Goal: Task Accomplishment & Management: Use online tool/utility

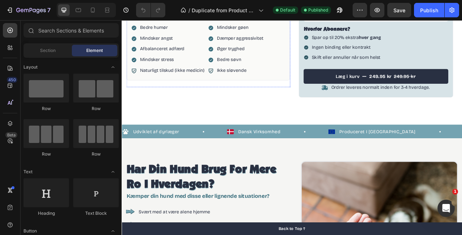
scroll to position [223, 0]
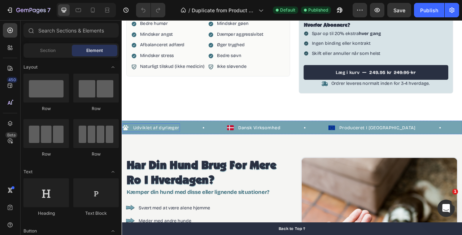
click at [172, 159] on p "Udviklet af dyrlæger" at bounding box center [165, 157] width 58 height 9
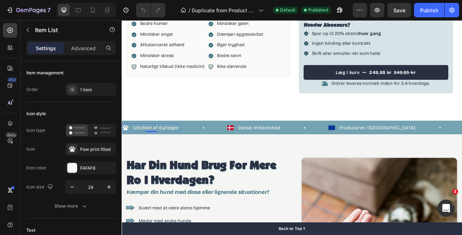
click at [172, 159] on p "Udviklet af dyrlæger" at bounding box center [165, 157] width 58 height 9
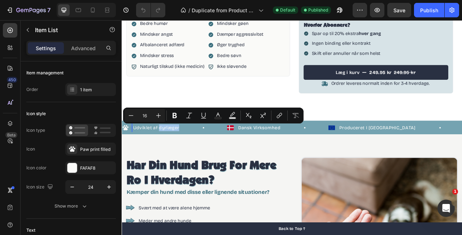
click at [170, 159] on p "Udviklet af dyrlæger" at bounding box center [165, 157] width 58 height 9
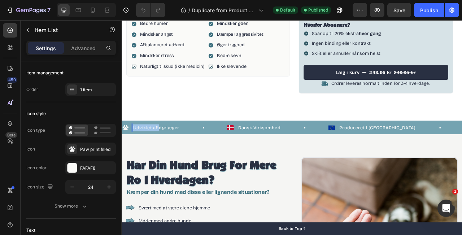
drag, startPoint x: 168, startPoint y: 159, endPoint x: 135, endPoint y: 161, distance: 32.6
click at [135, 161] on div "Udviklet af dyrlæger" at bounding box center [165, 157] width 61 height 11
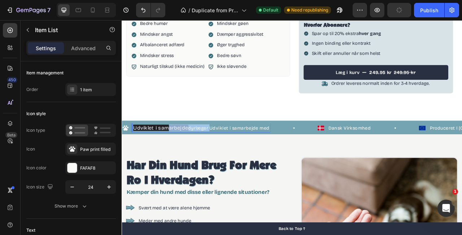
drag, startPoint x: 233, startPoint y: 156, endPoint x: 182, endPoint y: 157, distance: 51.6
click at [181, 157] on p "Udviklet i samarbejde dyrlæger Udviklet i samarbejde med" at bounding box center [223, 157] width 174 height 9
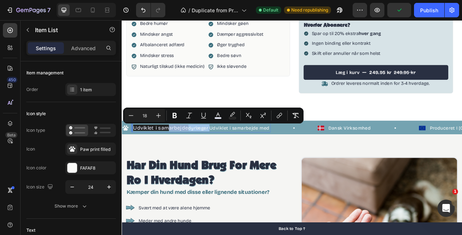
click at [206, 158] on p "Udviklet i samarbejde dyrlæger Udviklet i samarbejde med" at bounding box center [223, 157] width 174 height 9
drag, startPoint x: 206, startPoint y: 158, endPoint x: 136, endPoint y: 157, distance: 70.0
click at [136, 157] on div "Udviklet i samarbejde dyrlæger Udviklet i samarbejde med" at bounding box center [223, 157] width 176 height 11
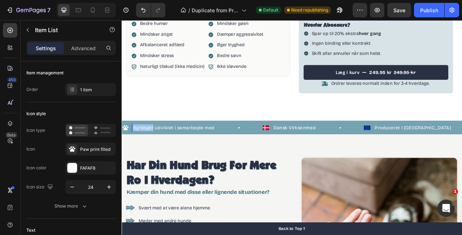
drag, startPoint x: 161, startPoint y: 157, endPoint x: 135, endPoint y: 160, distance: 26.1
click at [135, 160] on div "dyrlæger Udviklet i samarbejde med" at bounding box center [188, 157] width 106 height 11
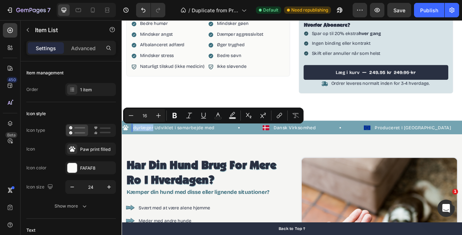
copy p "dyrlæger"
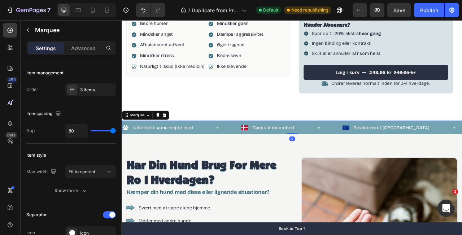
click at [221, 156] on div "Udviklet i samarbejde med Item List" at bounding box center [198, 157] width 152 height 11
click at [214, 157] on div "Udviklet i samarbejde med Item List" at bounding box center [198, 157] width 152 height 11
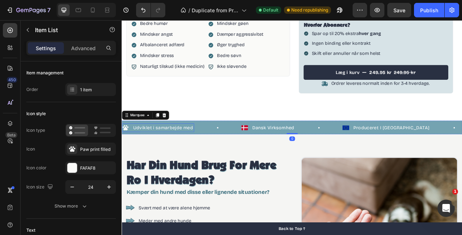
click at [213, 157] on div "Udviklet i samarbejde med" at bounding box center [174, 157] width 79 height 11
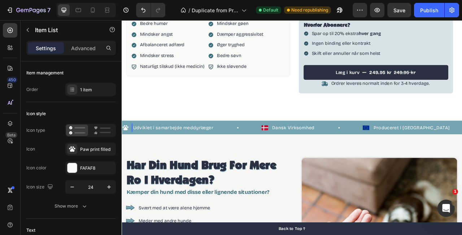
click at [213, 157] on p "Udviklet i samarbejde meddyrlæger" at bounding box center [187, 157] width 102 height 9
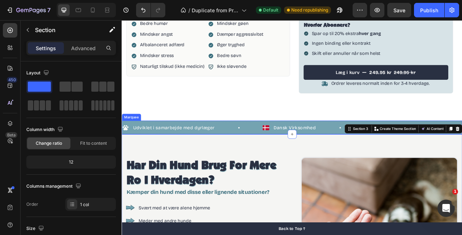
click at [243, 156] on div "Udviklet i samarbejde med dyrlæger Item List" at bounding box center [211, 157] width 179 height 11
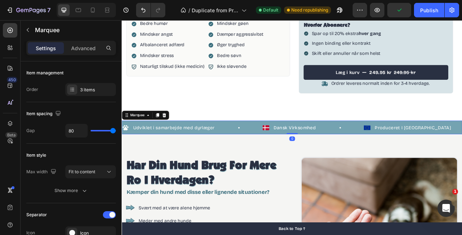
click at [243, 156] on div "Udviklet i samarbejde med dyrlæger Item List" at bounding box center [211, 157] width 179 height 11
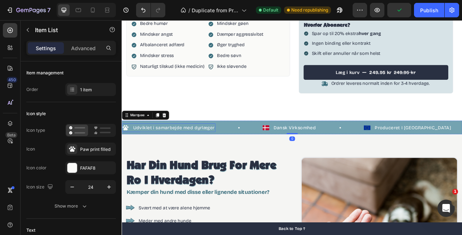
click at [236, 157] on p "Udviklet i samarbejde med dyrlæger" at bounding box center [188, 157] width 104 height 9
click at [252, 151] on div "Udviklet i samarbejde med dyrlæger Item List 0 Dansk Virksomhed Item List Produ…" at bounding box center [338, 156] width 433 height 17
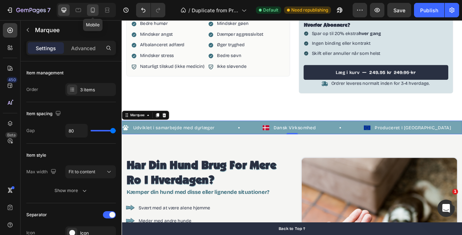
click at [94, 11] on icon at bounding box center [92, 9] width 7 height 7
type input "42"
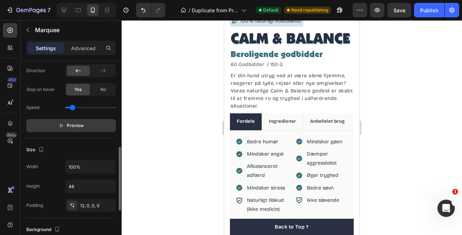
scroll to position [227, 0]
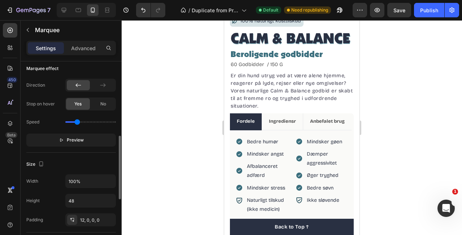
drag, startPoint x: 73, startPoint y: 120, endPoint x: 77, endPoint y: 120, distance: 4.0
type input "0.8"
click at [77, 121] on input "range" at bounding box center [90, 121] width 51 height 1
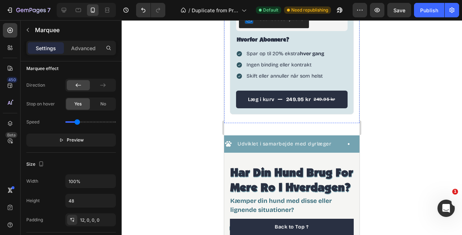
scroll to position [492, 0]
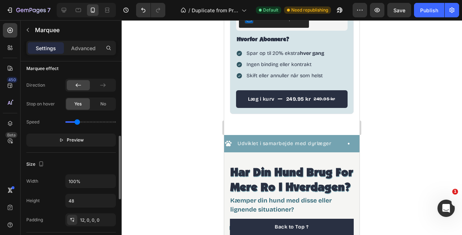
click at [87, 133] on div "Direction Stop on hover Yes No Speed Preview" at bounding box center [71, 113] width 90 height 68
click at [87, 138] on button "Preview" at bounding box center [71, 140] width 90 height 13
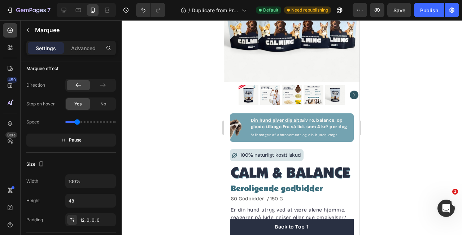
scroll to position [0, 0]
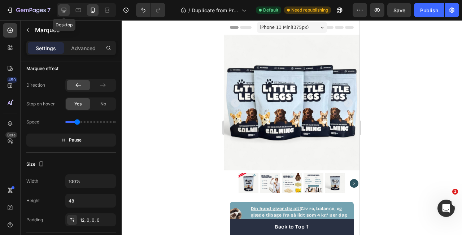
click at [64, 14] on div at bounding box center [64, 10] width 12 height 12
type input "80"
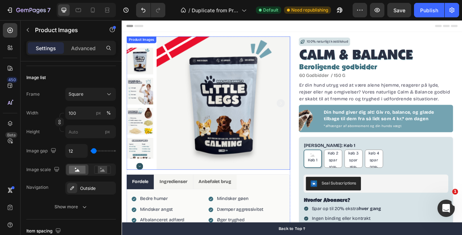
click at [139, 114] on img at bounding box center [144, 111] width 34 height 34
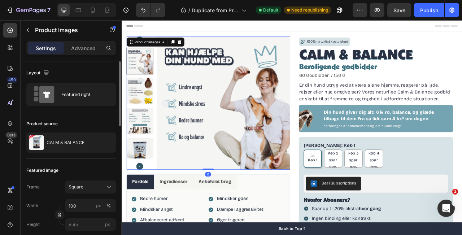
click at [154, 136] on img at bounding box center [144, 149] width 34 height 34
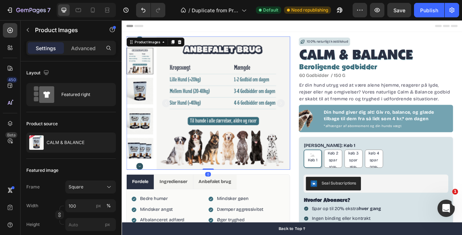
click at [147, 111] on img at bounding box center [144, 111] width 34 height 34
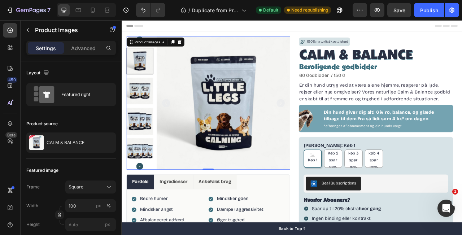
click at [144, 42] on icon "Carousel Back Arrow" at bounding box center [144, 45] width 9 height 9
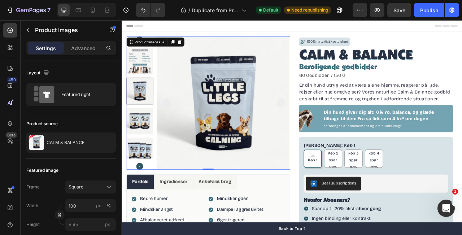
click at [144, 42] on icon "Carousel Back Arrow" at bounding box center [144, 45] width 9 height 9
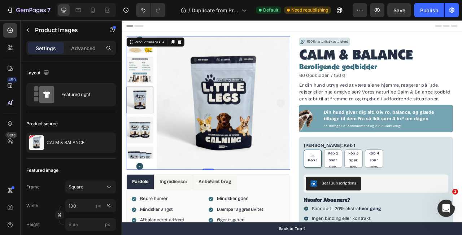
click at [144, 42] on icon "Carousel Back Arrow" at bounding box center [144, 45] width 9 height 9
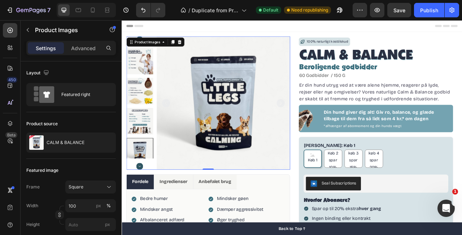
click at [147, 118] on img at bounding box center [144, 111] width 34 height 34
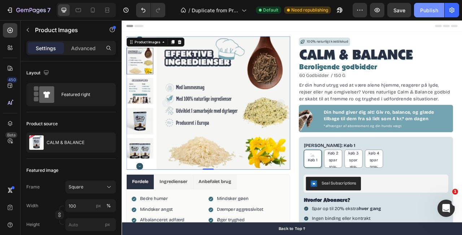
click at [425, 12] on div "Publish" at bounding box center [429, 10] width 18 height 8
